Goal: Task Accomplishment & Management: Complete application form

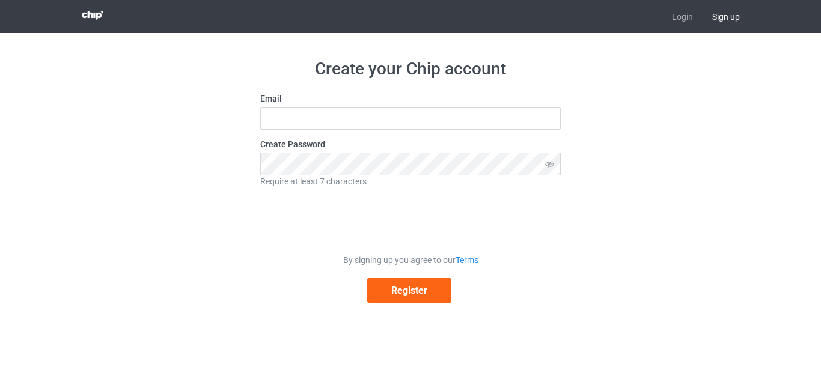
click at [723, 16] on span "Sign up" at bounding box center [726, 16] width 47 height 33
click at [273, 117] on input "text" at bounding box center [410, 118] width 301 height 23
type input "[EMAIL_ADDRESS]com"
click at [548, 164] on icon at bounding box center [550, 164] width 22 height 23
click at [394, 295] on button "Register" at bounding box center [409, 290] width 84 height 25
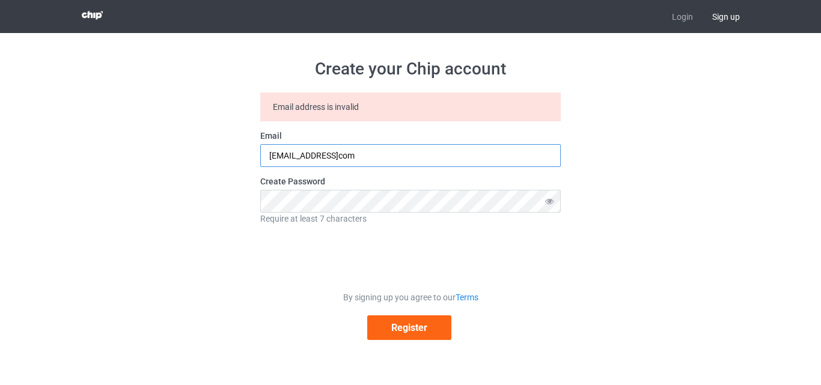
click at [338, 156] on input "[EMAIL_ADDRESS]com" at bounding box center [410, 155] width 301 height 23
click at [412, 151] on input "[EMAIL_ADDRESS]com" at bounding box center [410, 155] width 301 height 23
drag, startPoint x: 821, startPoint y: 170, endPoint x: 810, endPoint y: 170, distance: 10.2
click at [821, 178] on div "Create your Chip account Email address is invalid Email [EMAIL_ADDRESS]com Crea…" at bounding box center [410, 199] width 821 height 332
click at [735, 18] on span "Sign up" at bounding box center [726, 16] width 47 height 33
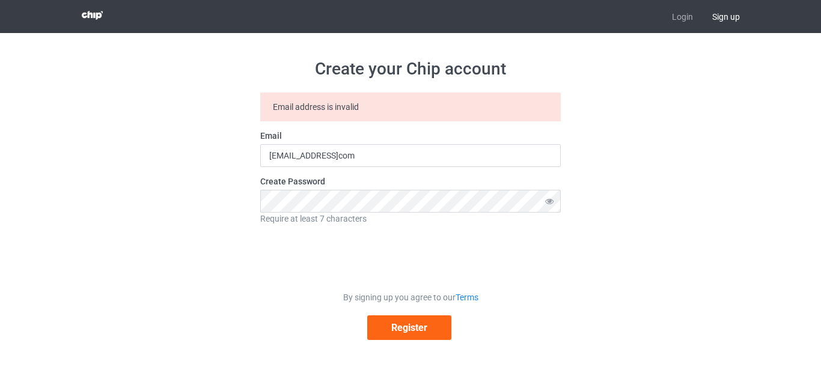
click at [725, 10] on span "Sign up" at bounding box center [726, 16] width 47 height 33
click at [352, 159] on input "[EMAIL_ADDRESS]com" at bounding box center [410, 155] width 301 height 23
click at [420, 156] on input "[EMAIL_ADDRESS]com" at bounding box center [410, 155] width 301 height 23
drag, startPoint x: 421, startPoint y: 156, endPoint x: 180, endPoint y: 172, distance: 241.0
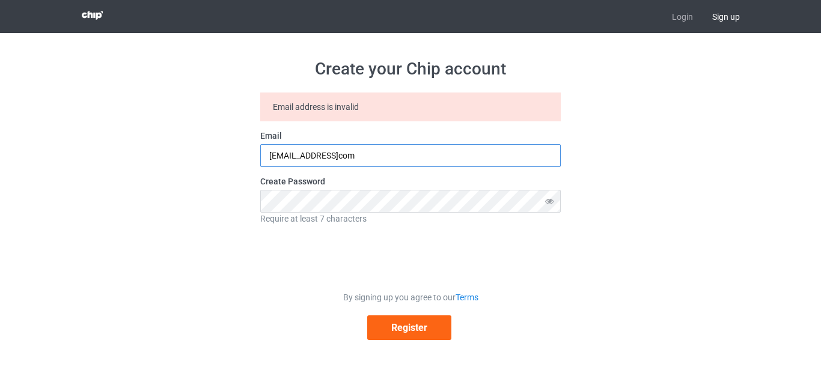
click at [181, 172] on div "Create your Chip account Email address is invalid Email [EMAIL_ADDRESS]com Crea…" at bounding box center [411, 199] width 678 height 332
type input "[EMAIL_ADDRESS][DOMAIN_NAME]"
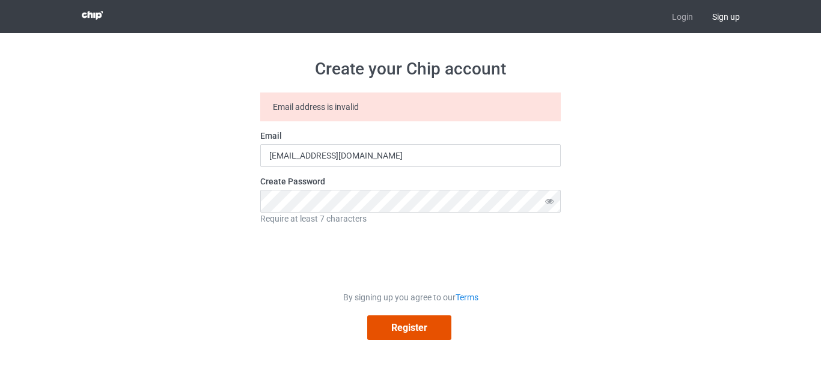
click at [379, 328] on button "Register" at bounding box center [409, 328] width 84 height 25
